Goal: Navigation & Orientation: Understand site structure

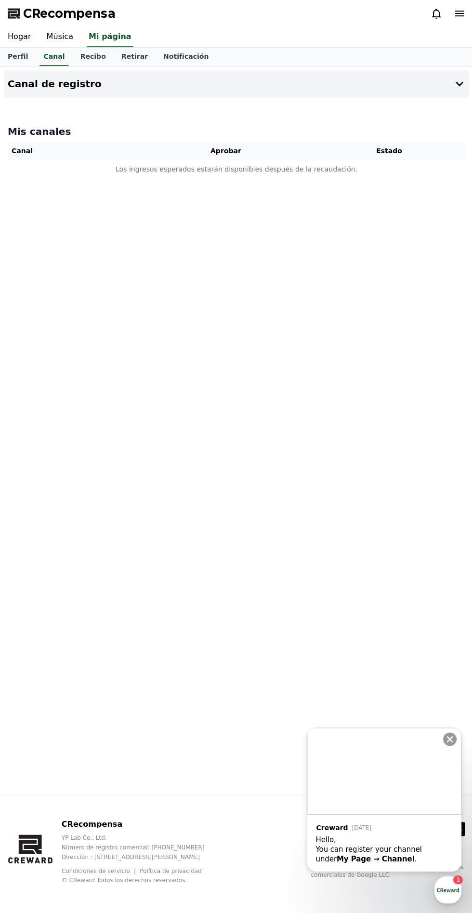
click at [56, 36] on font "Música" at bounding box center [59, 36] width 27 height 9
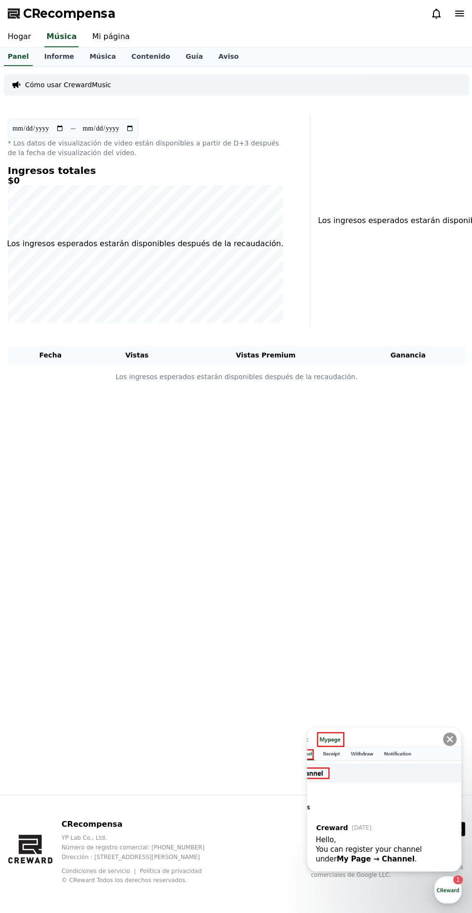
click at [102, 63] on link "Música" at bounding box center [102, 57] width 42 height 18
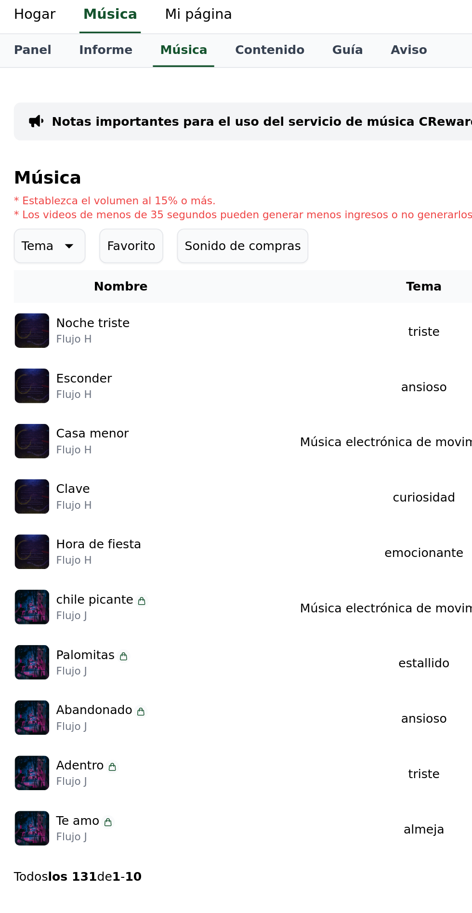
scroll to position [4, 0]
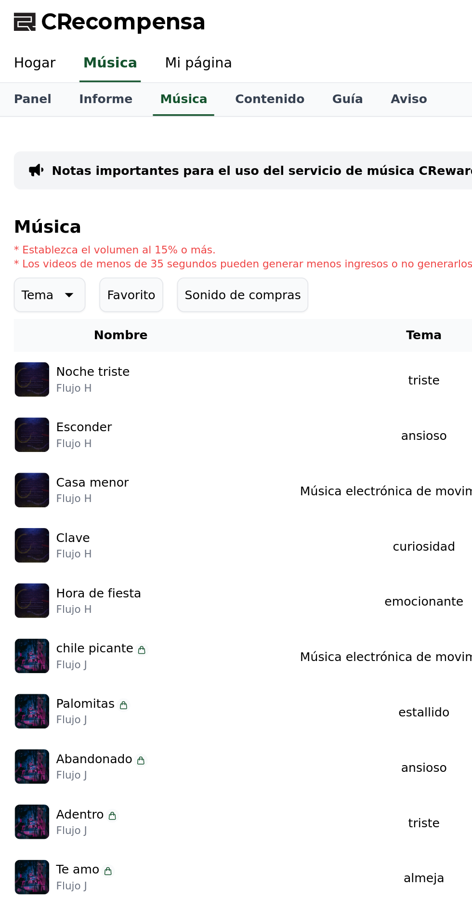
click at [136, 53] on font "Contenido" at bounding box center [150, 57] width 39 height 8
click at [99, 27] on link "Mi página" at bounding box center [110, 37] width 53 height 20
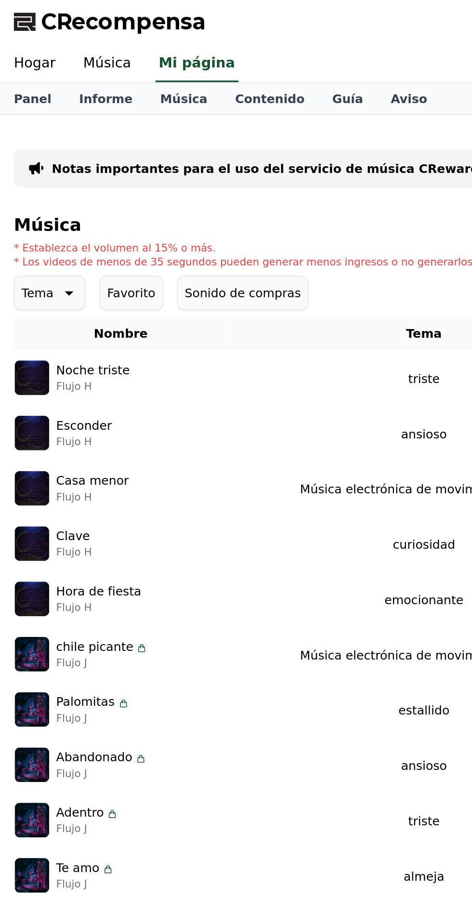
select select "**********"
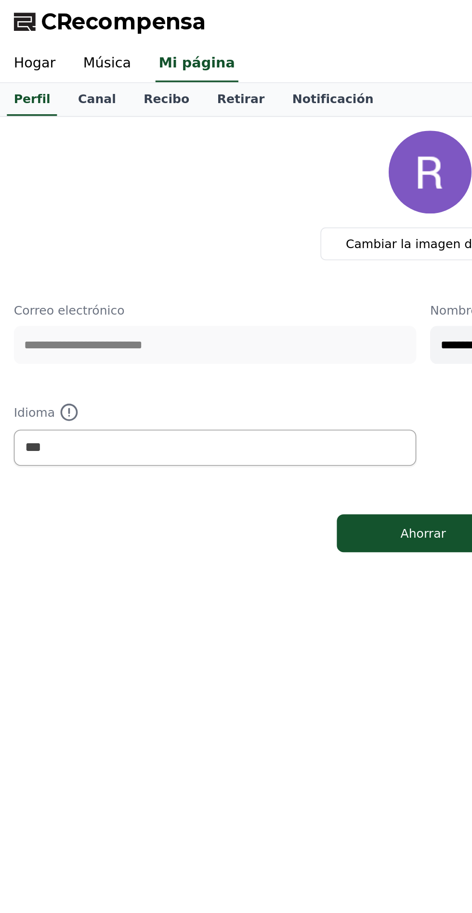
click at [55, 65] on link "Canal" at bounding box center [54, 57] width 37 height 18
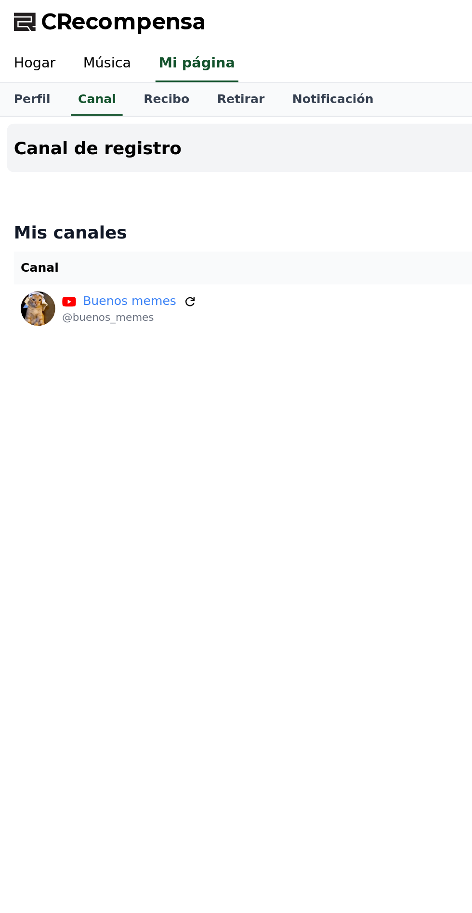
click at [80, 53] on font "Recibo" at bounding box center [93, 57] width 26 height 8
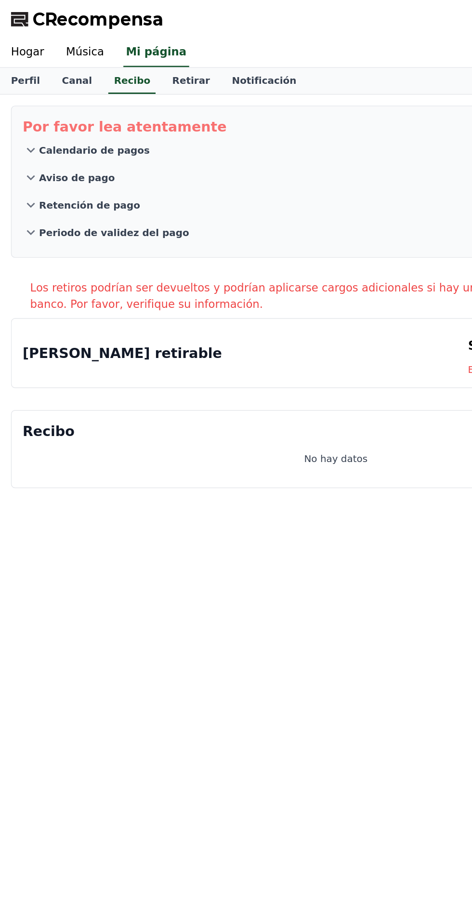
click at [121, 55] on font "Retirar" at bounding box center [134, 57] width 27 height 8
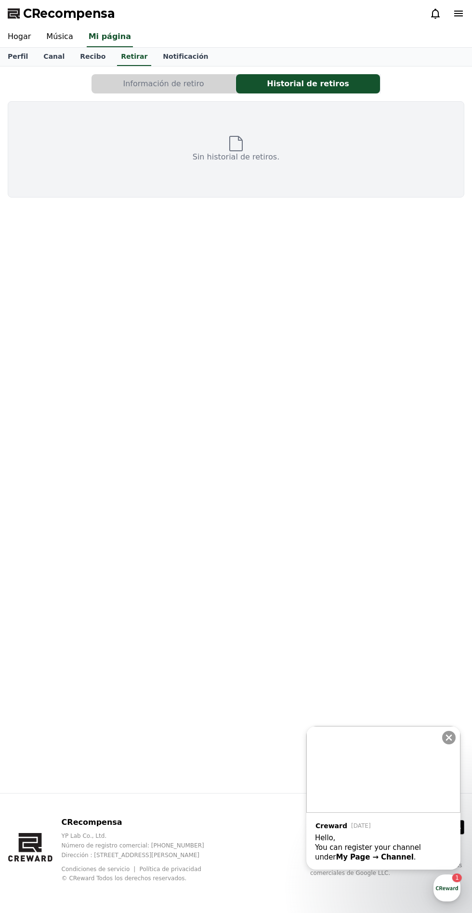
click at [173, 53] on font "Notificación" at bounding box center [185, 57] width 45 height 8
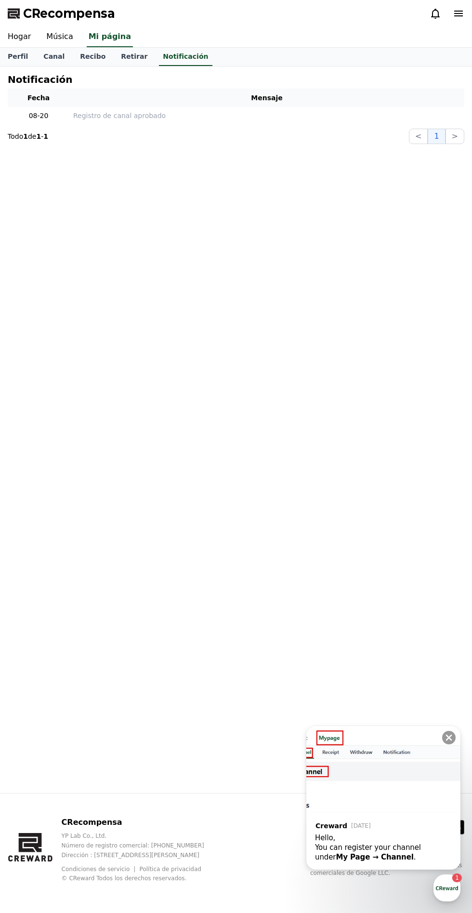
click at [29, 61] on link "Perfil" at bounding box center [18, 57] width 36 height 18
select select "**********"
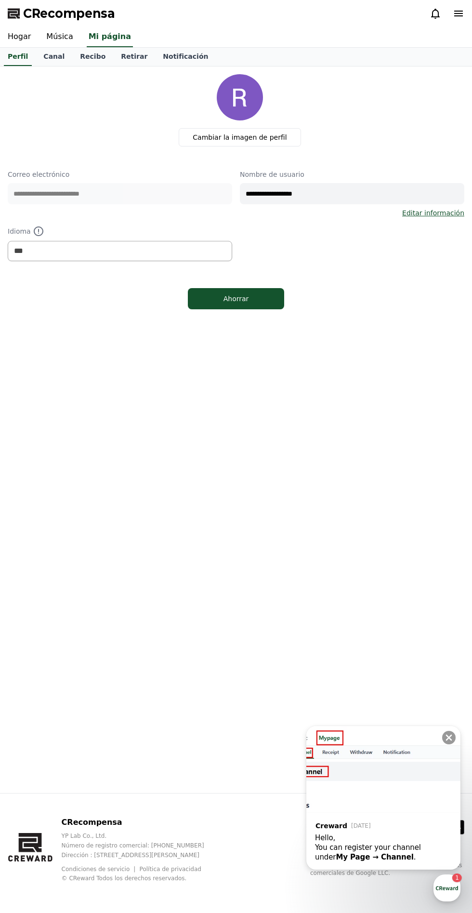
click at [30, 41] on link "Hogar" at bounding box center [19, 37] width 39 height 20
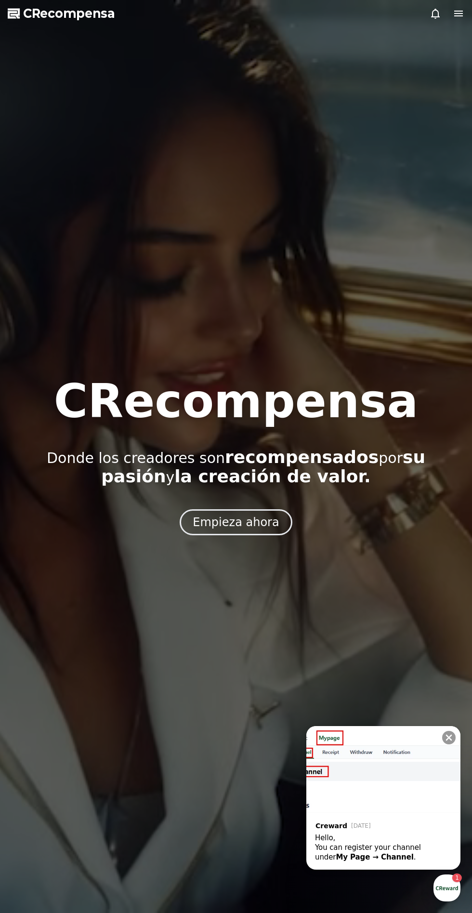
click at [406, 783] on img at bounding box center [383, 769] width 154 height 87
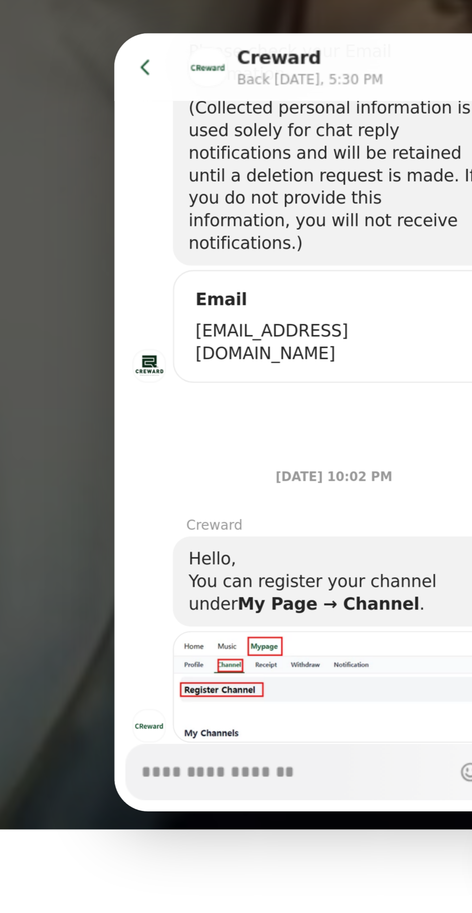
scroll to position [32, 0]
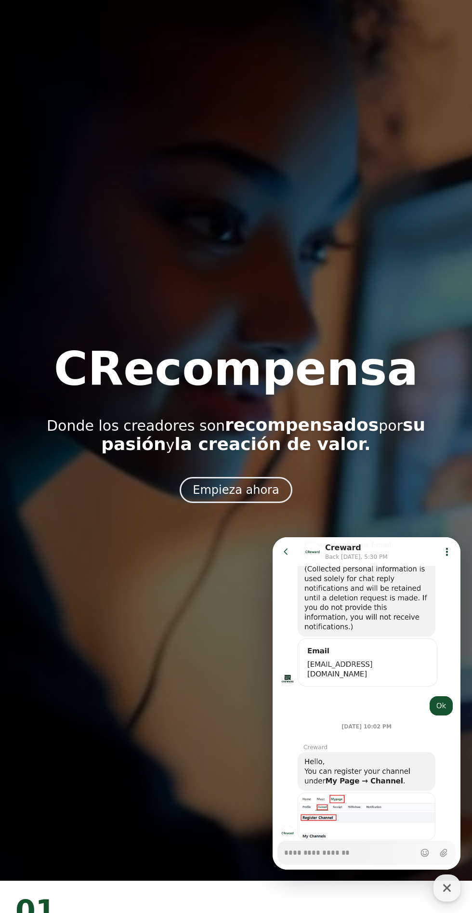
click at [290, 551] on icon at bounding box center [286, 552] width 10 height 10
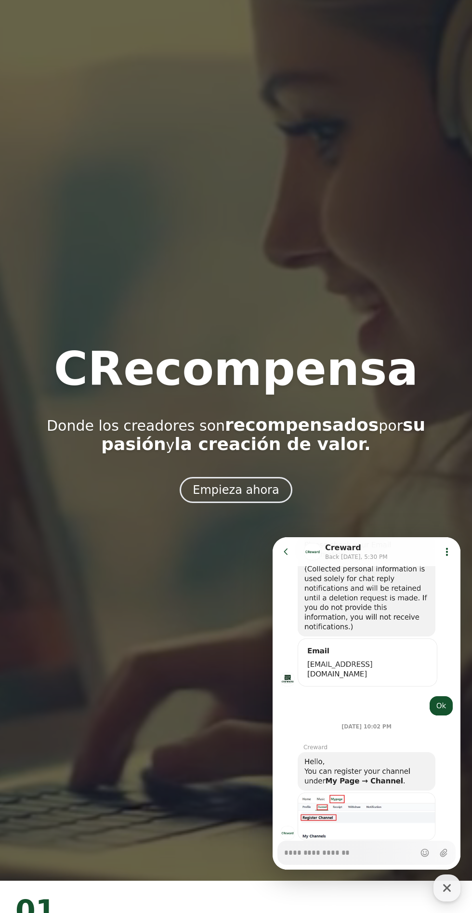
type textarea "*"
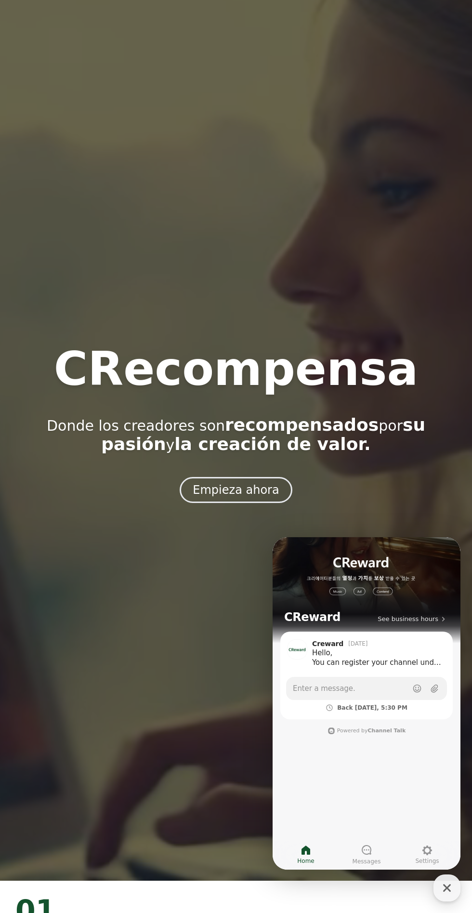
click at [455, 886] on div "button" at bounding box center [447, 888] width 27 height 27
